Goal: Transaction & Acquisition: Purchase product/service

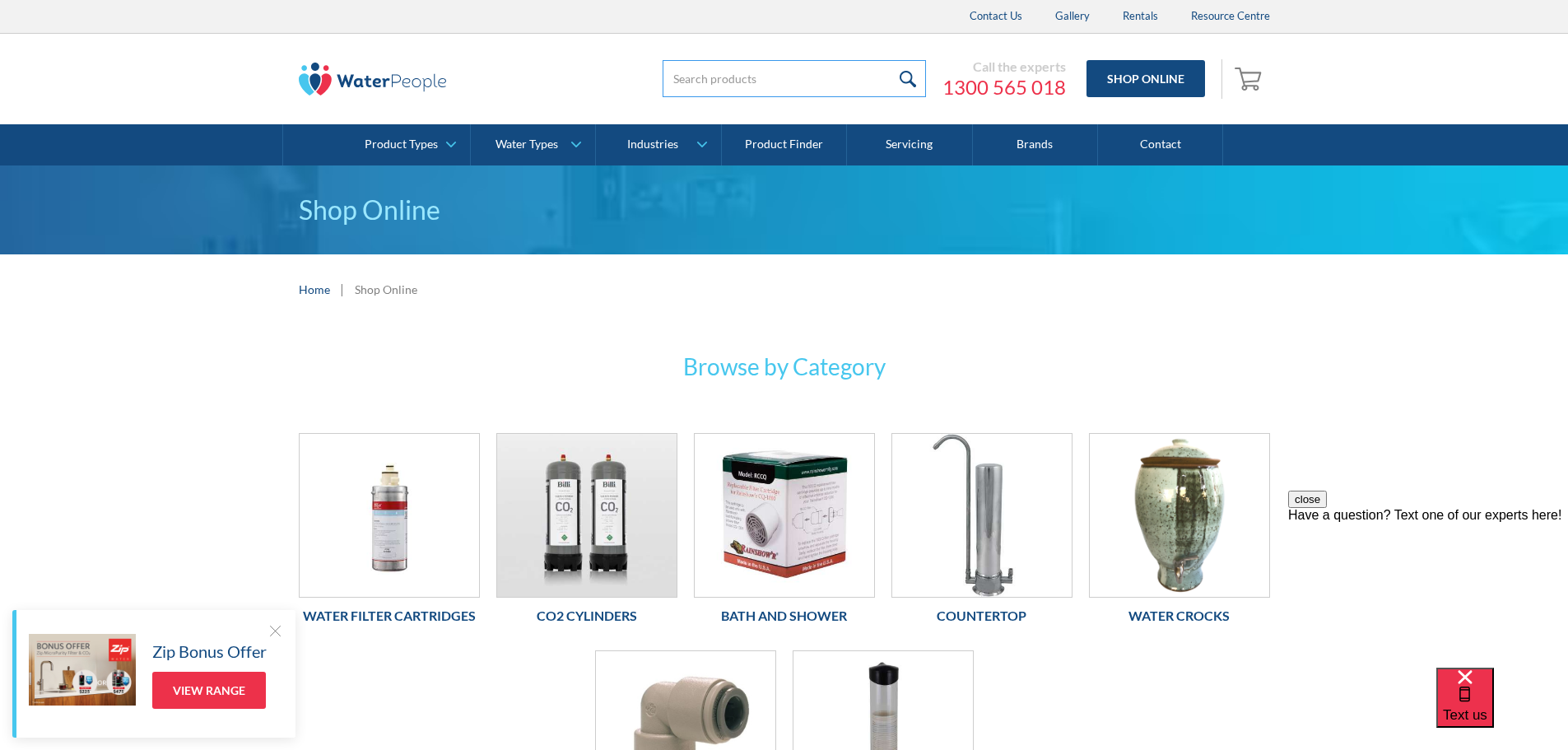
click at [682, 76] on input "search" at bounding box center [794, 78] width 263 height 37
type input "ballarat ceramic candle small"
click at [910, 72] on input "submit" at bounding box center [907, 78] width 35 height 37
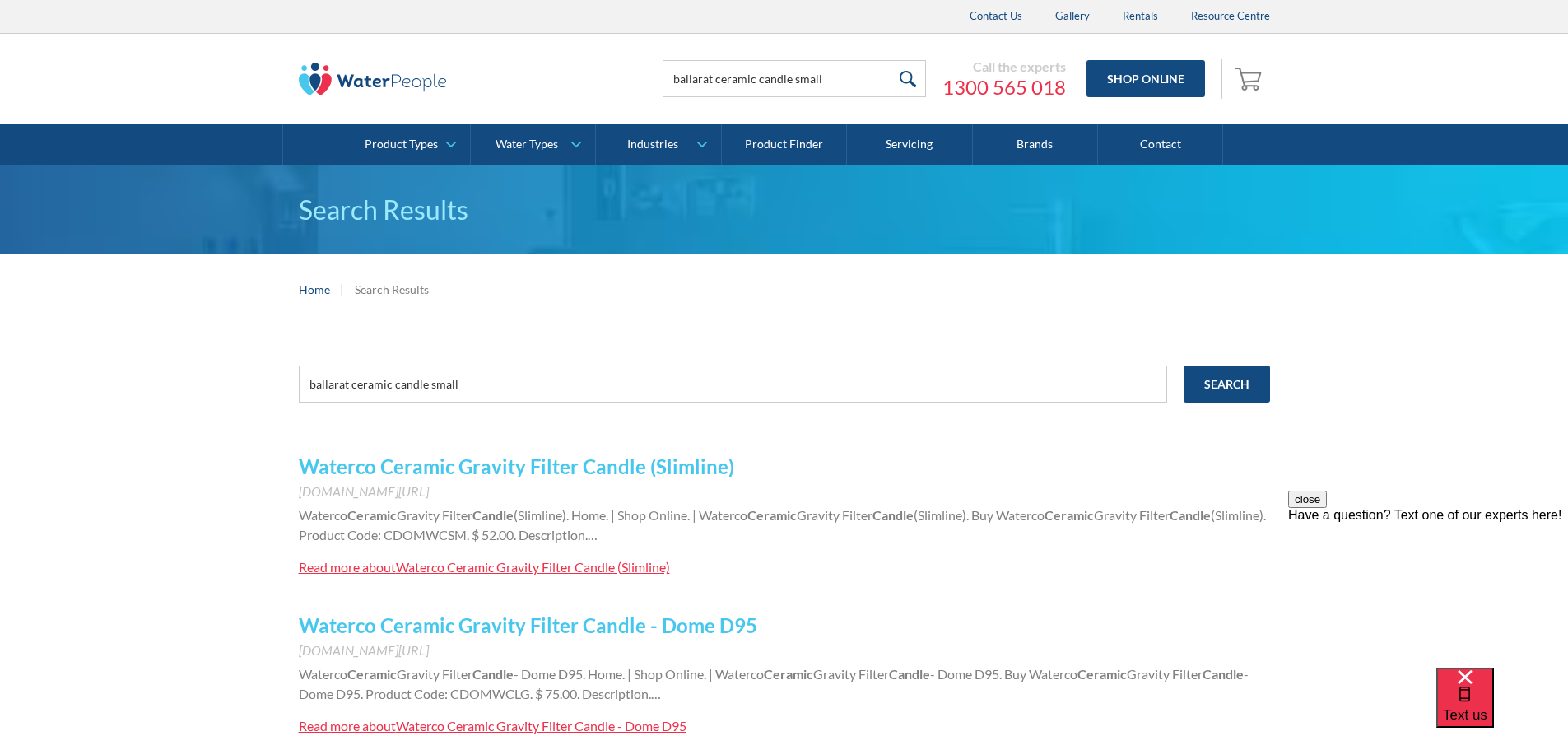
click at [527, 568] on div "Waterco Ceramic Gravity Filter Candle (Slimline)" at bounding box center [532, 566] width 274 height 15
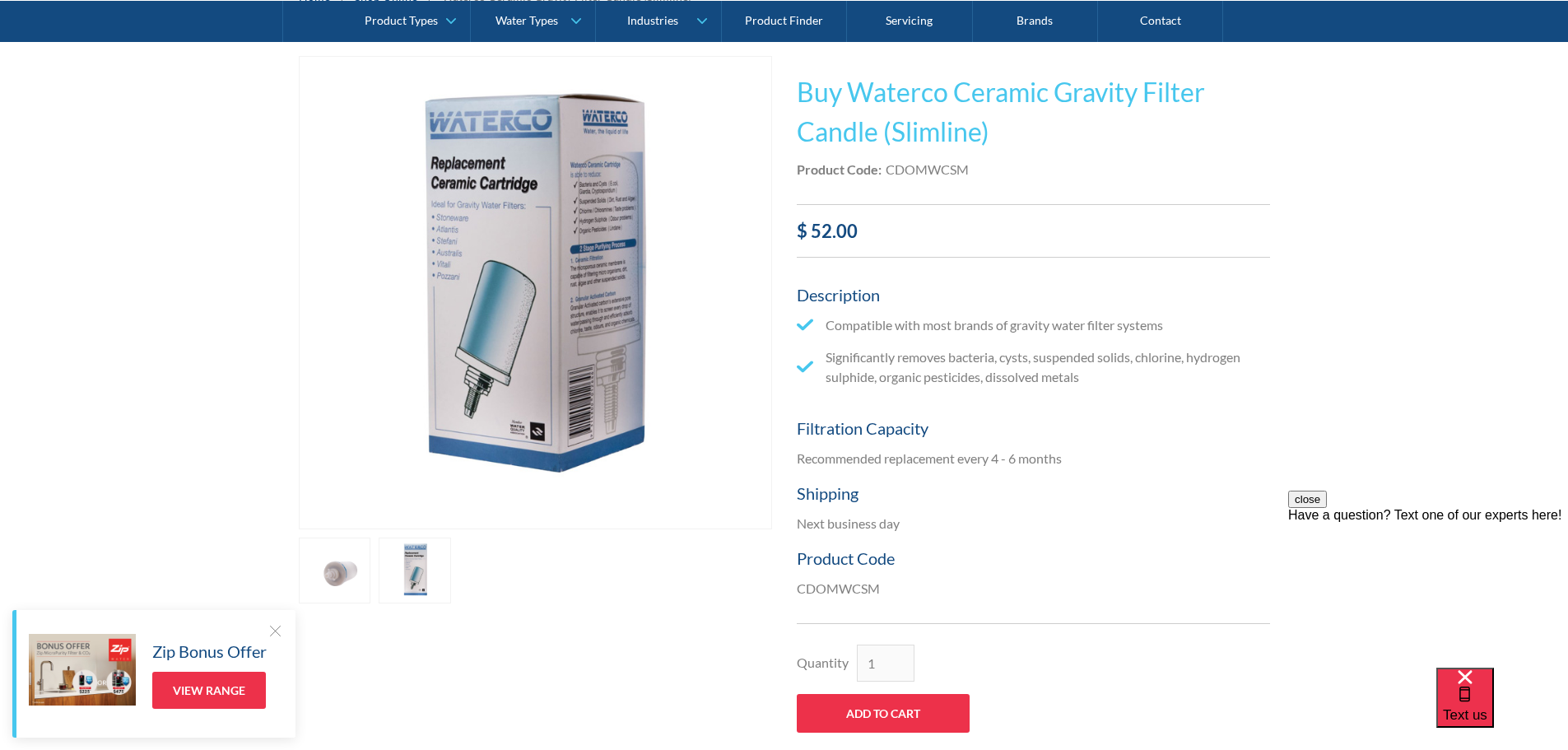
scroll to position [329, 0]
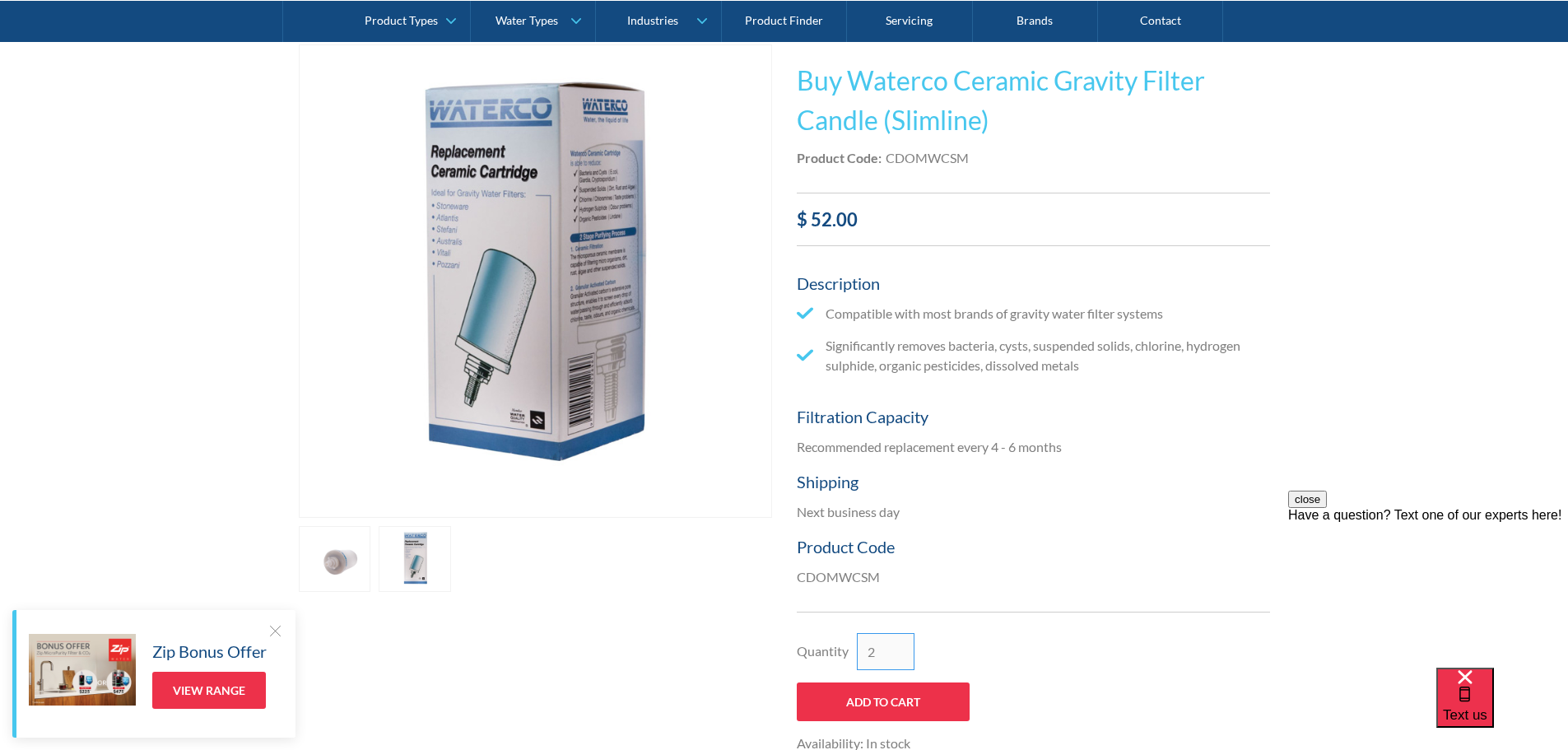
type input "2"
click at [901, 645] on input "2" at bounding box center [885, 651] width 57 height 37
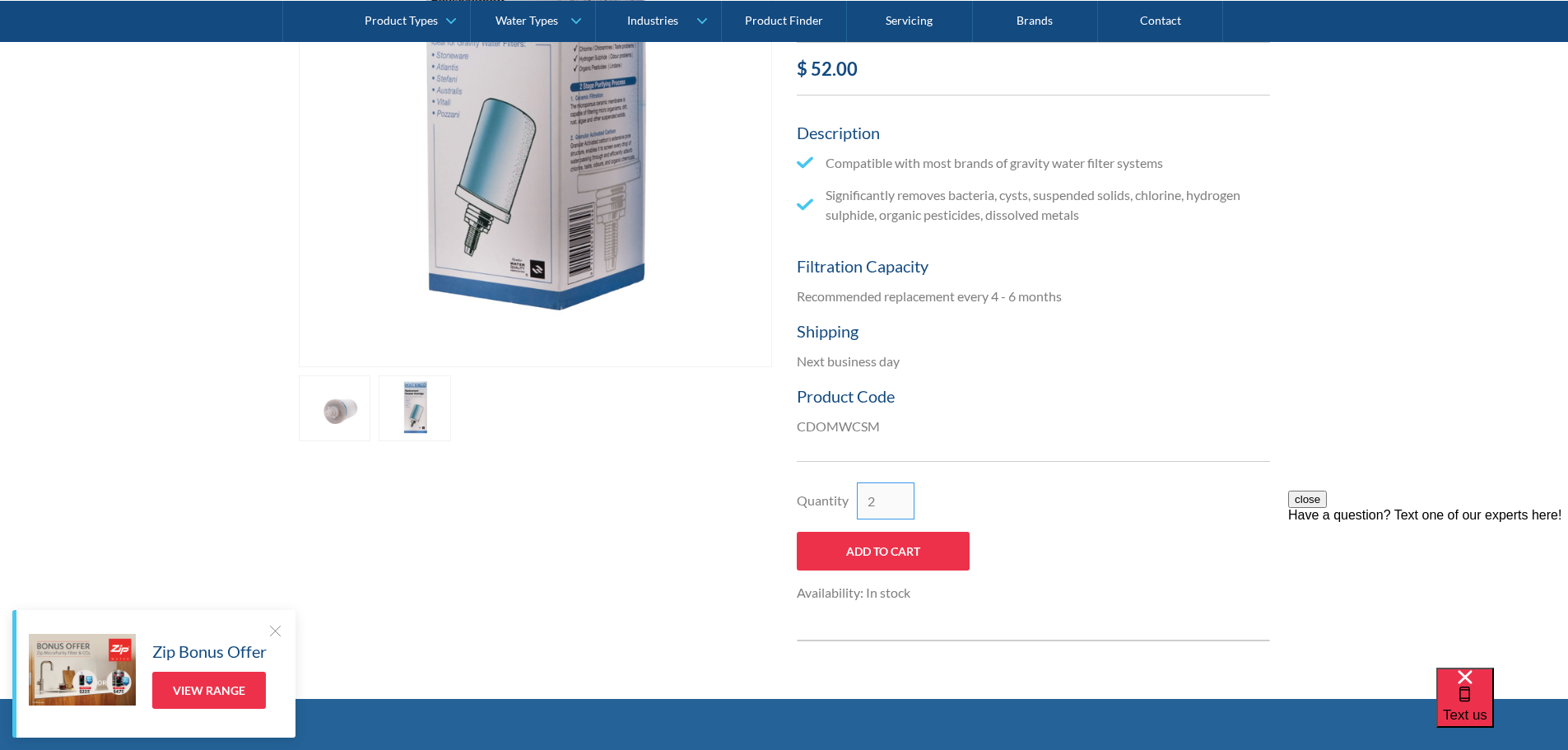
scroll to position [494, 0]
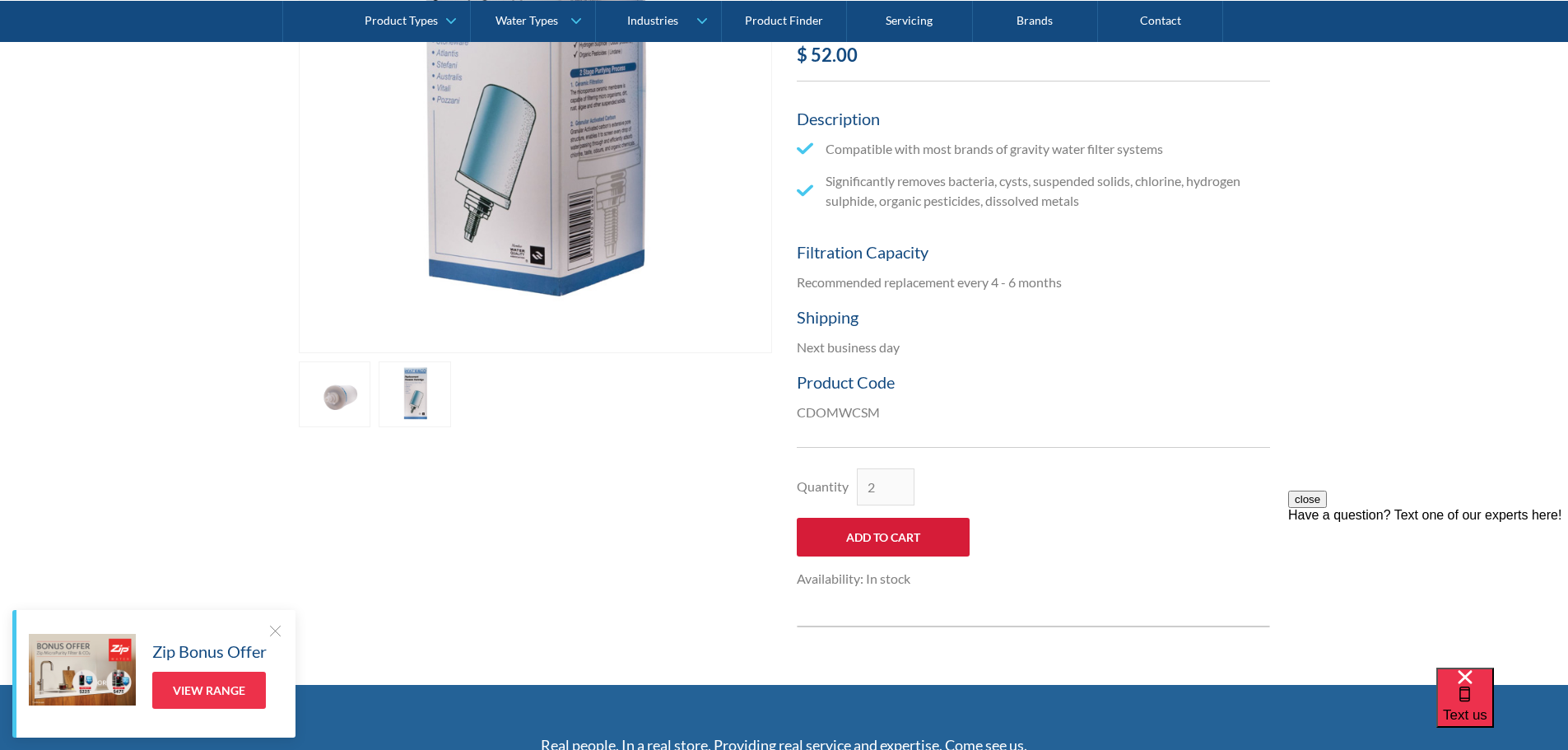
click at [914, 542] on input "Add to Cart" at bounding box center [883, 536] width 173 height 38
type input "Add to Cart"
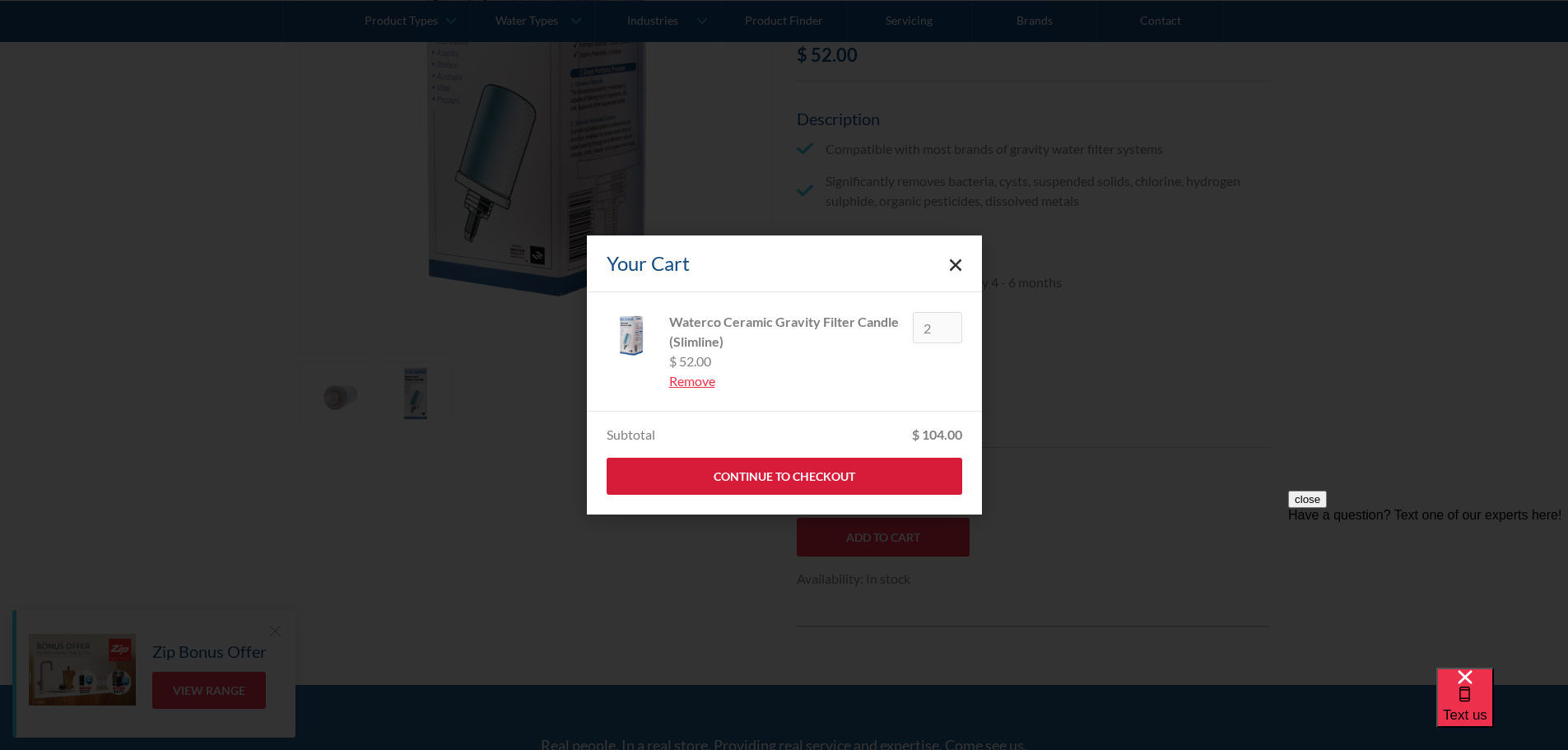
click at [755, 486] on link "Continue to Checkout" at bounding box center [784, 476] width 355 height 37
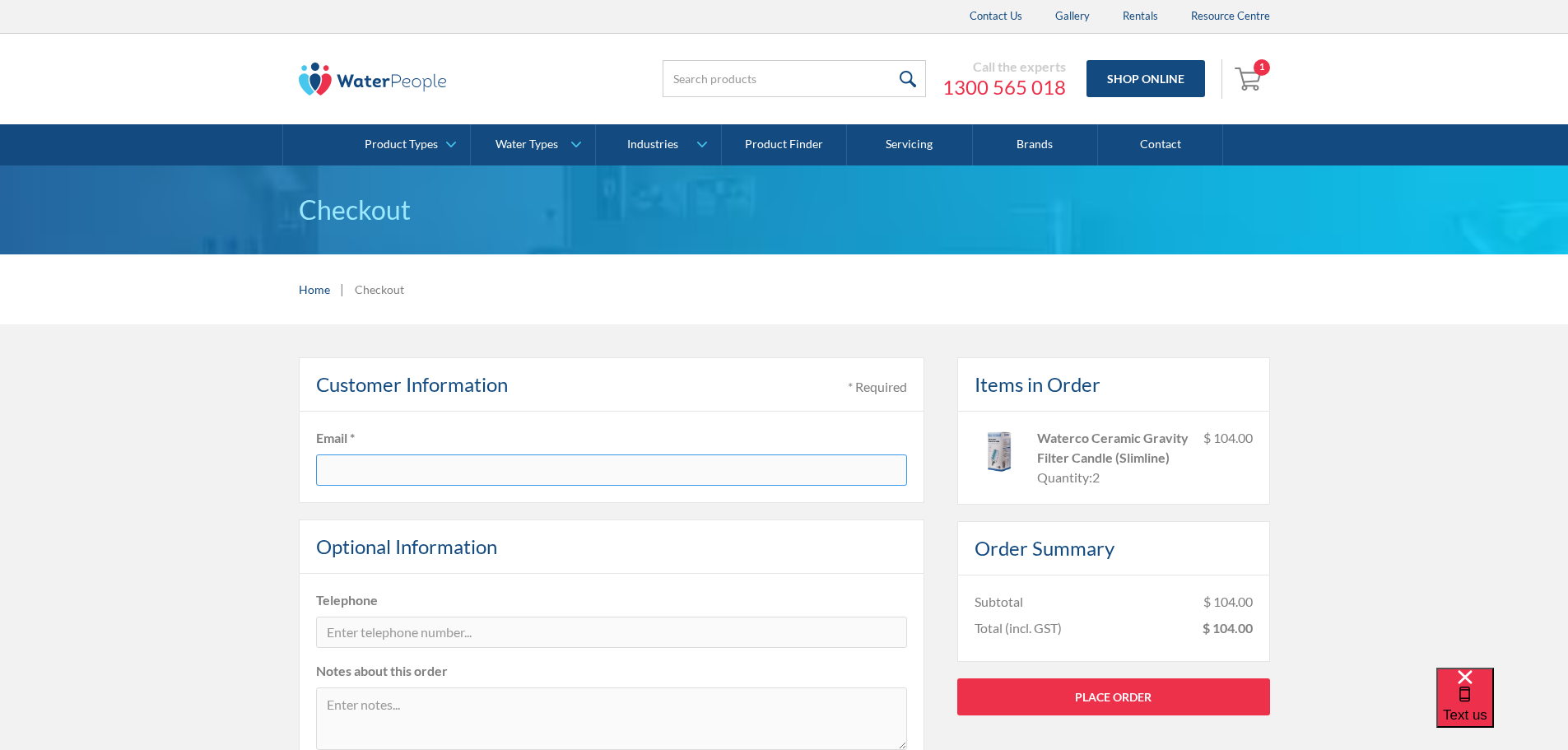
click at [357, 471] on input "text" at bounding box center [612, 470] width 591 height 32
type input "lenrob@tpg.com.au"
click at [349, 637] on input "tel" at bounding box center [612, 631] width 591 height 32
click at [365, 628] on input "04087315638" at bounding box center [612, 631] width 591 height 32
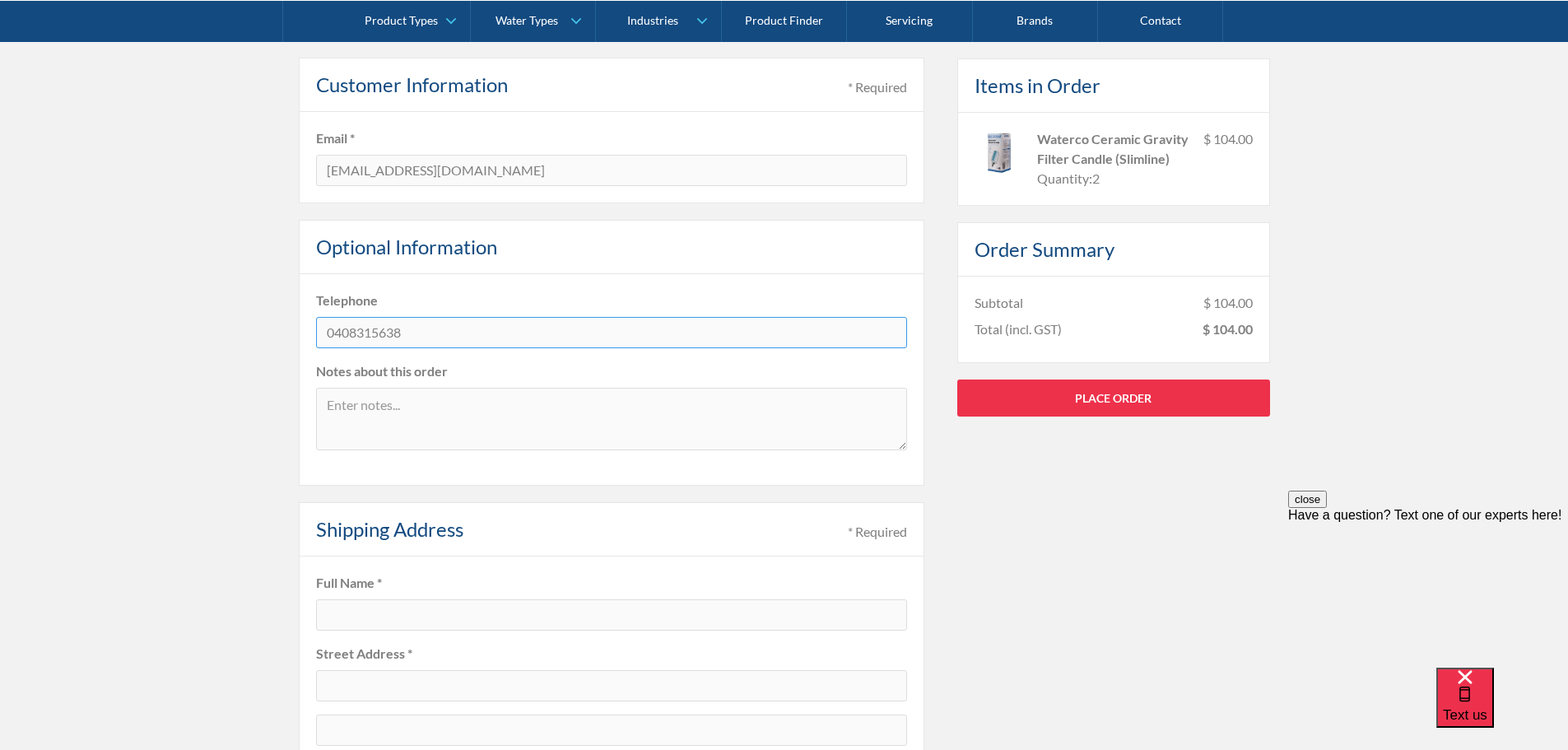
scroll to position [329, 0]
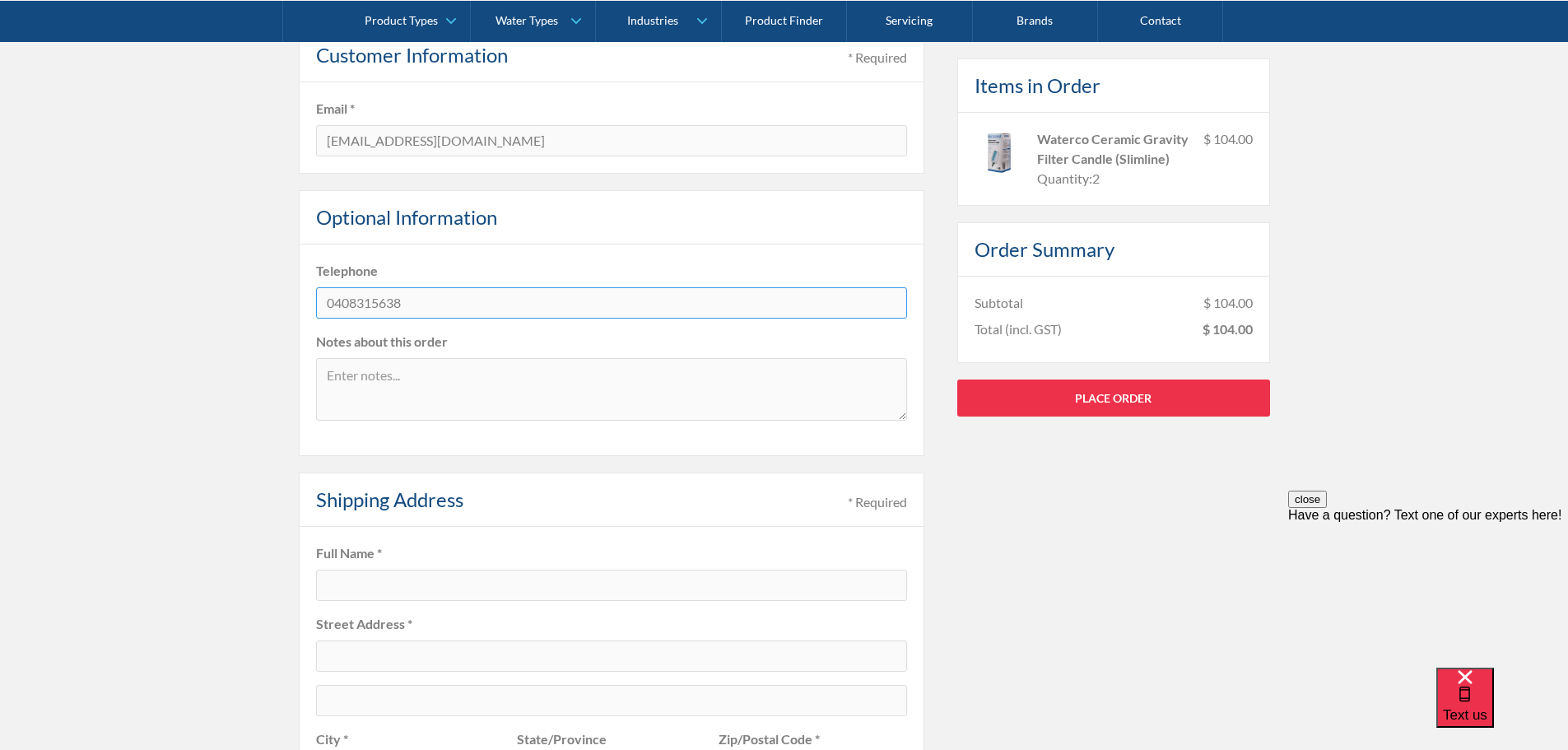
type input "0408315638"
click at [351, 579] on input "text" at bounding box center [612, 585] width 591 height 32
type input "[PERSON_NAME]"
type input "[STREET_ADDRESS][PERSON_NAME]"
type input "Ballarat"
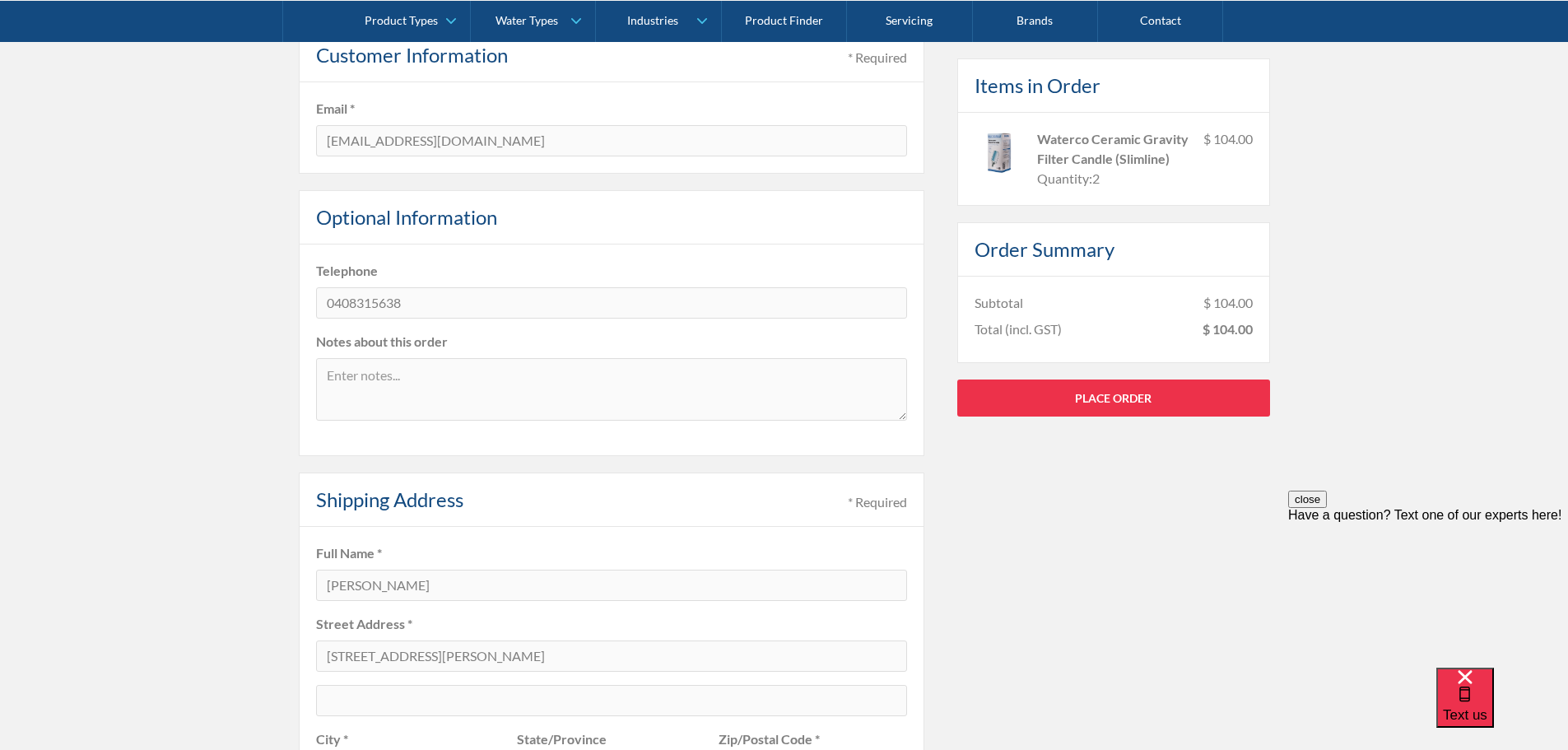
type input "Victoria"
type input "3350"
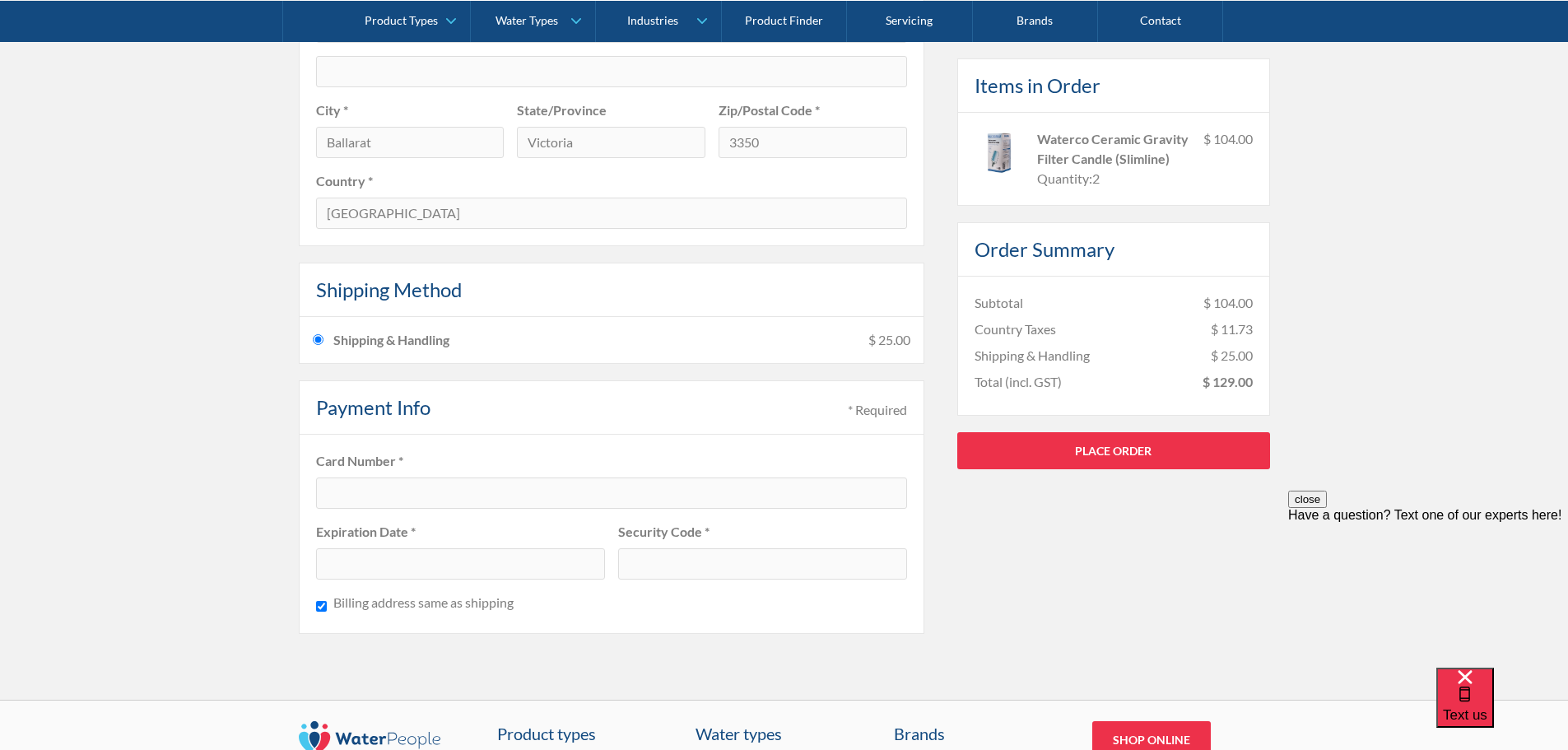
scroll to position [987, 0]
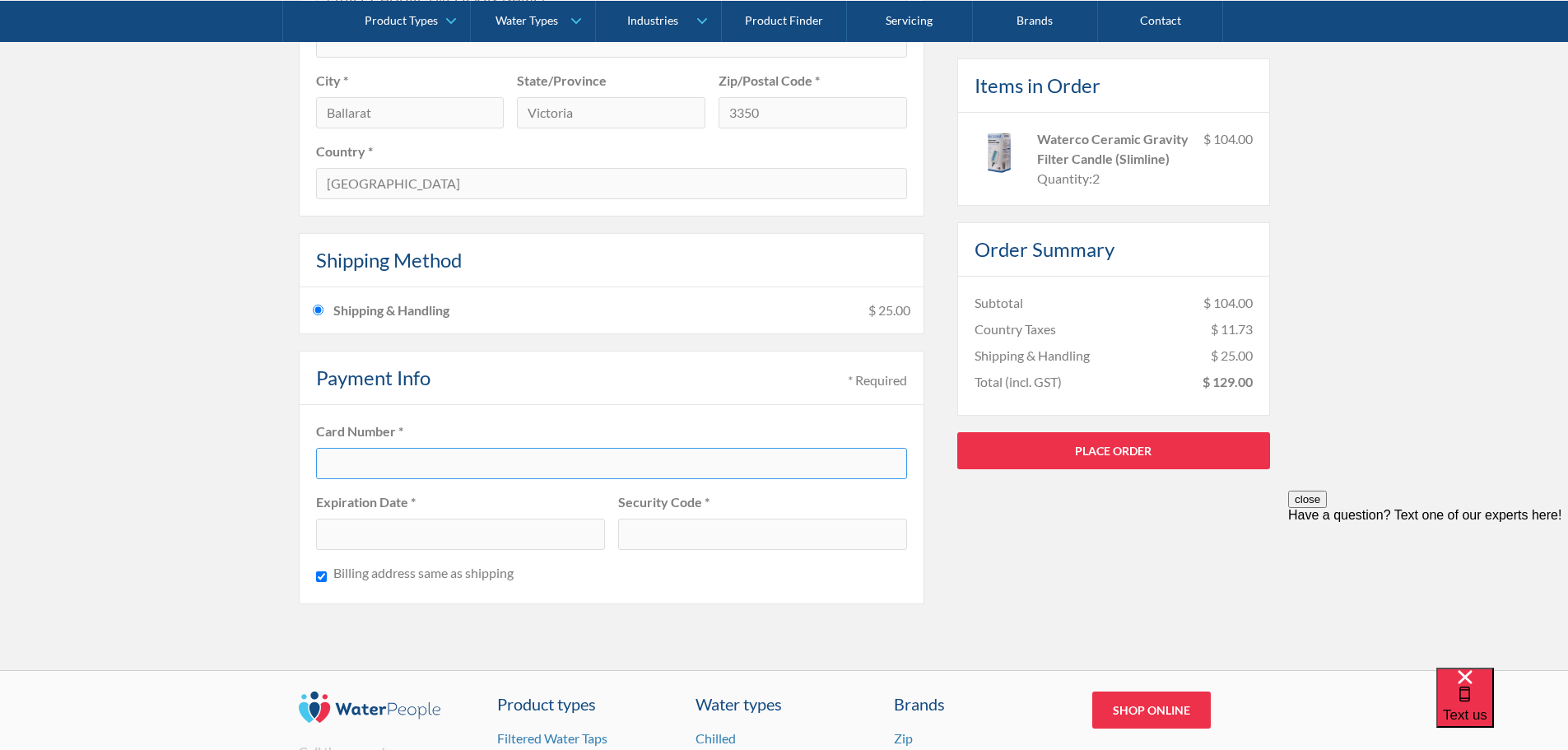
click at [367, 526] on iframe at bounding box center [460, 533] width 267 height 14
click at [1053, 468] on link "Place Order" at bounding box center [1113, 449] width 313 height 37
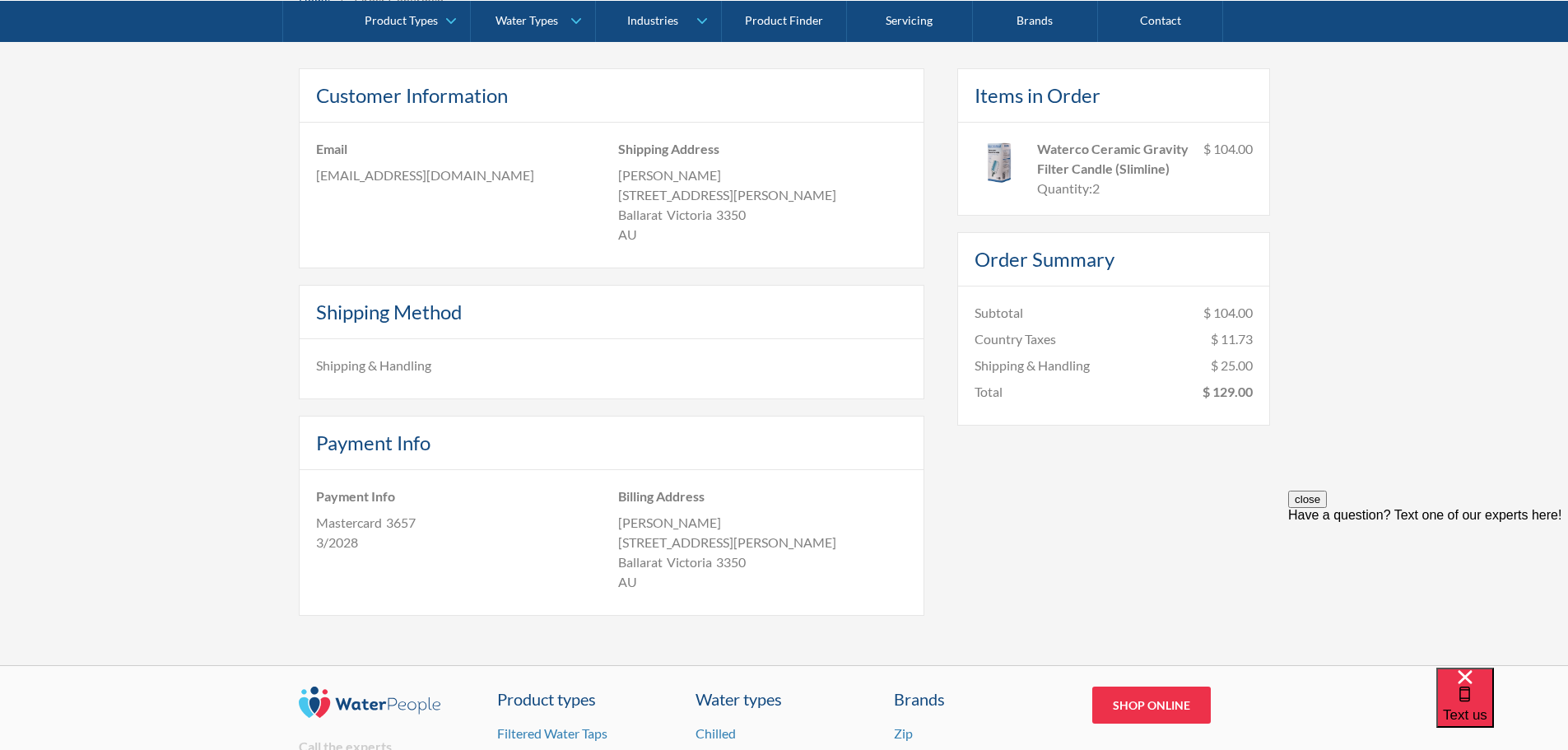
scroll to position [247, 0]
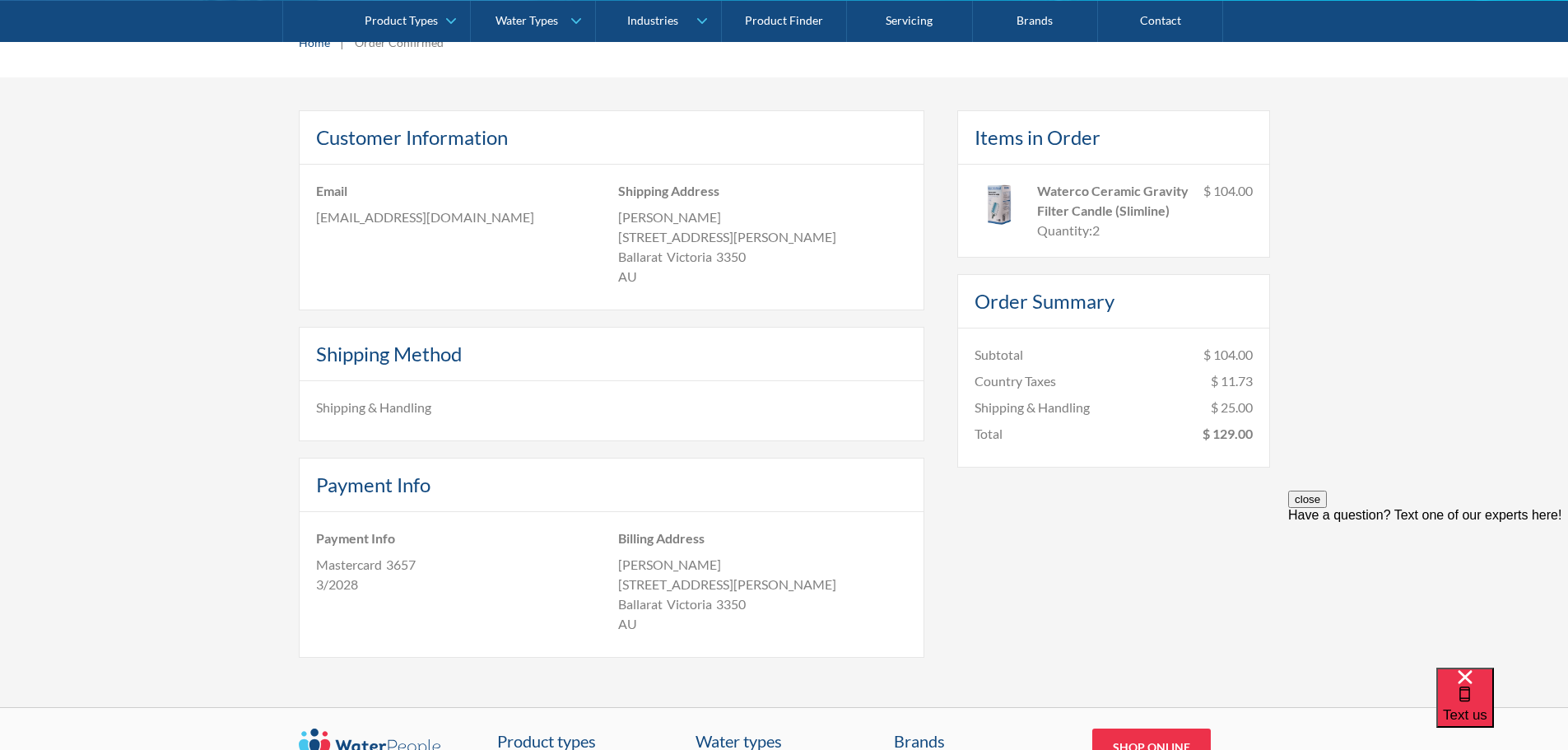
drag, startPoint x: 279, startPoint y: 123, endPoint x: 1307, endPoint y: 466, distance: 1083.7
click at [1307, 466] on div "Customer Information Email [EMAIL_ADDRESS][DOMAIN_NAME] Shipping Address [PERSO…" at bounding box center [784, 400] width 1535 height 580
copy div "Customer Information Email [EMAIL_ADDRESS][DOMAIN_NAME] Shipping Address [PERSO…"
click at [514, 246] on div "Email [EMAIL_ADDRESS][DOMAIN_NAME]" at bounding box center [461, 237] width 302 height 112
